Goal: Check status: Check status

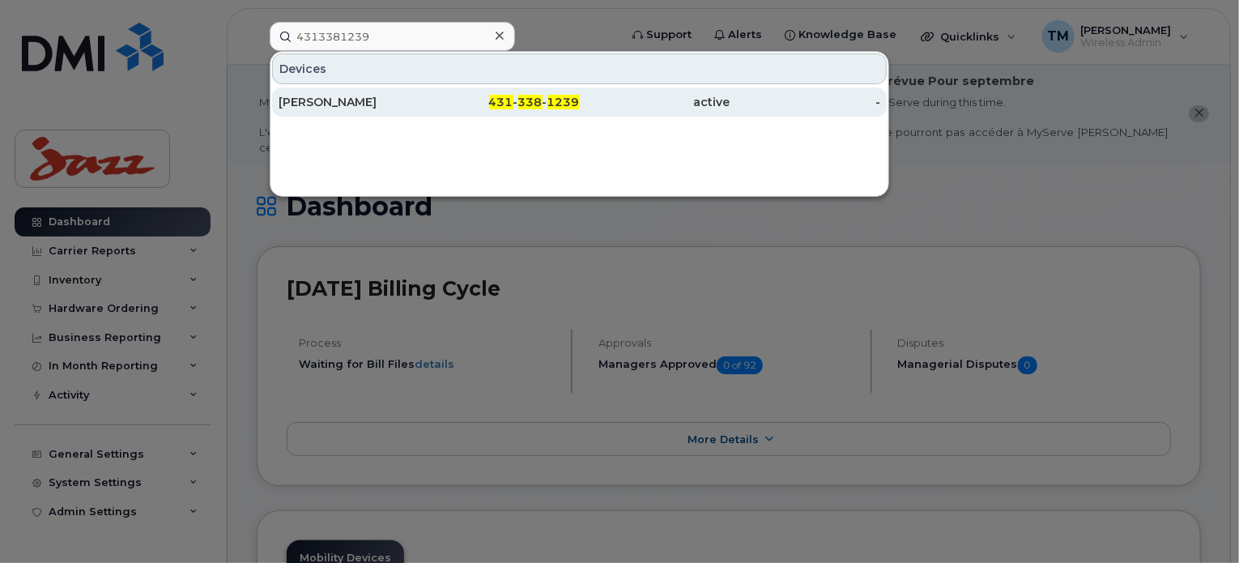
type input "4313381239"
click at [458, 103] on div "431 - 338 - 1239" at bounding box center [504, 102] width 151 height 16
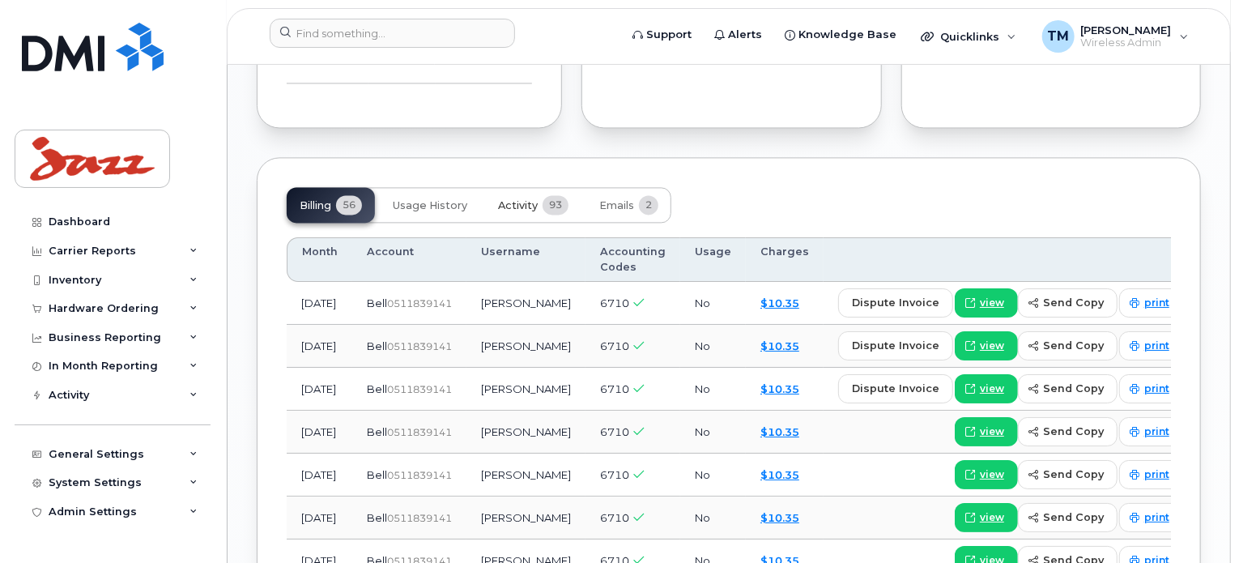
click at [531, 199] on span "Activity" at bounding box center [518, 205] width 40 height 13
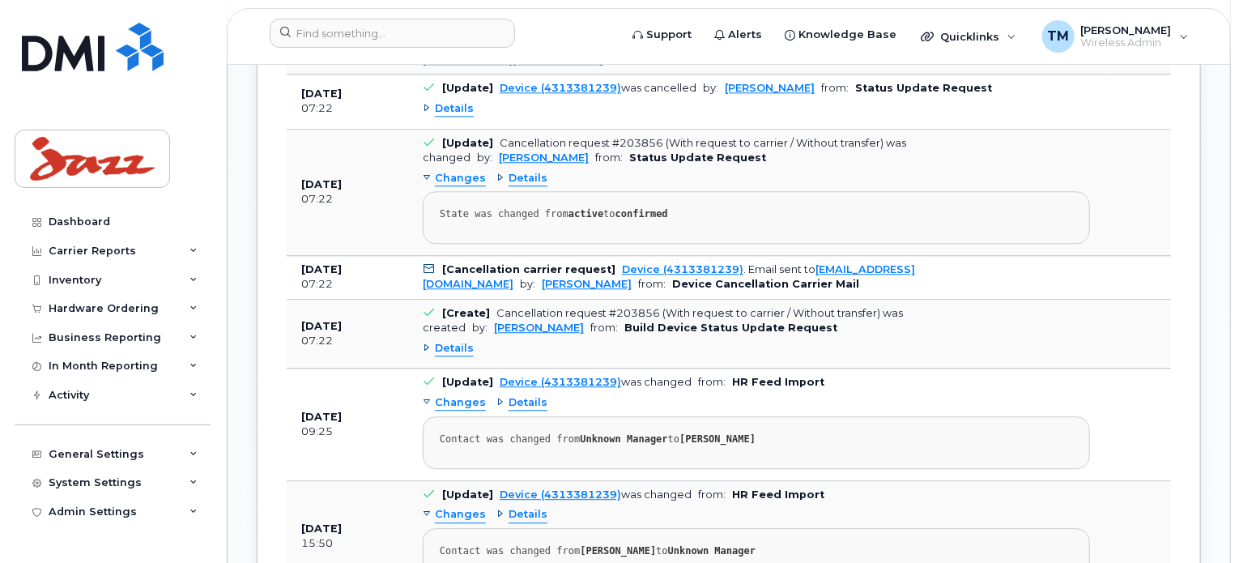
scroll to position [1781, 0]
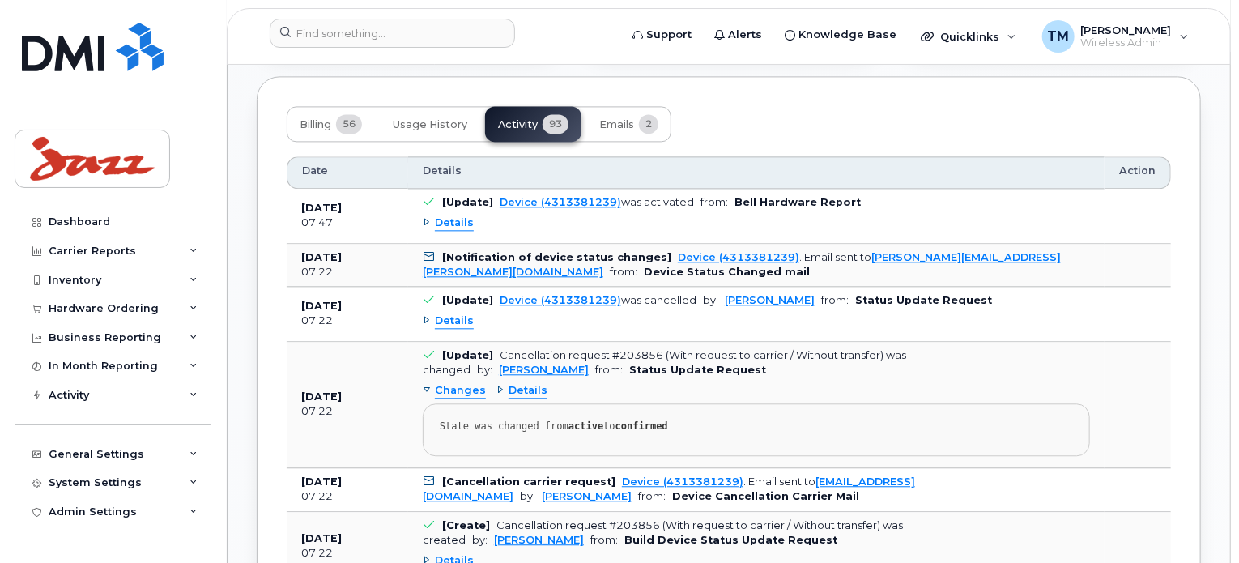
click at [459, 313] on span "Details" at bounding box center [454, 320] width 39 height 15
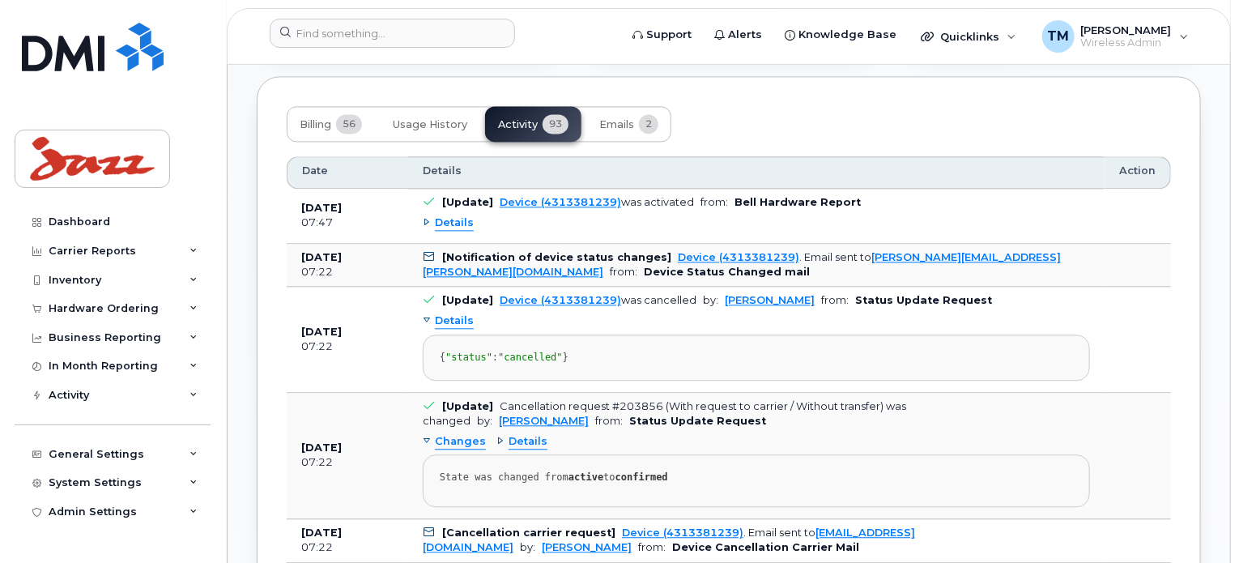
click at [444, 215] on span "Details" at bounding box center [454, 222] width 39 height 15
